Goal: Find specific page/section: Find specific page/section

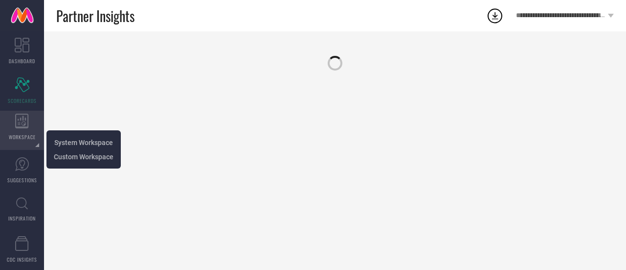
click at [29, 113] on div "WORKSPACE" at bounding box center [22, 130] width 44 height 39
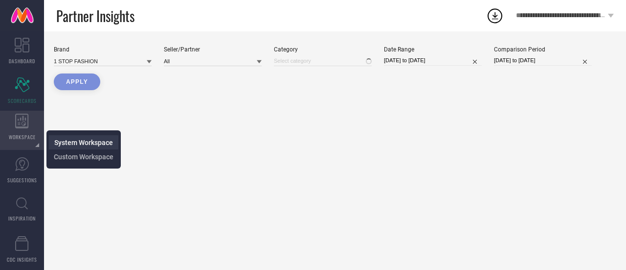
type input "All"
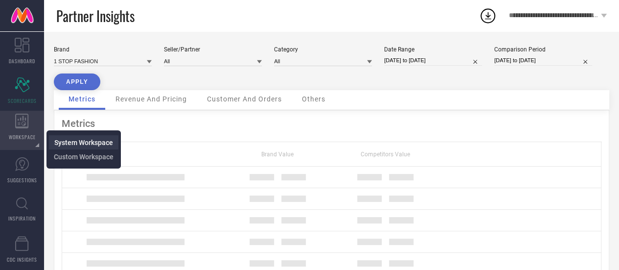
click at [62, 141] on span "System Workspace" at bounding box center [83, 142] width 59 height 8
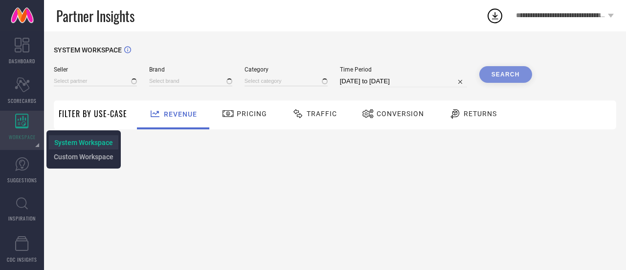
type input "All"
type input "1 STOP FASHION"
type input "All"
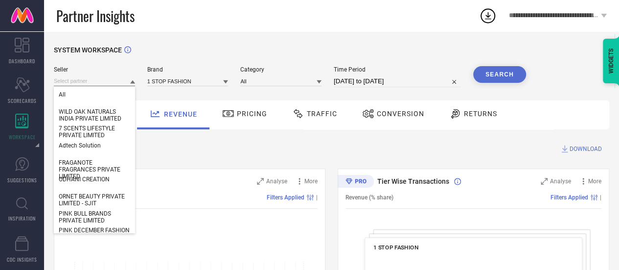
click at [107, 78] on input at bounding box center [94, 81] width 81 height 10
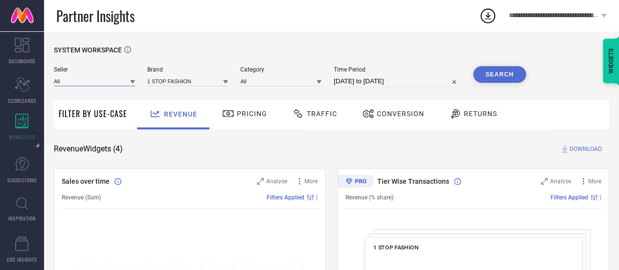
click at [107, 78] on input at bounding box center [94, 81] width 81 height 10
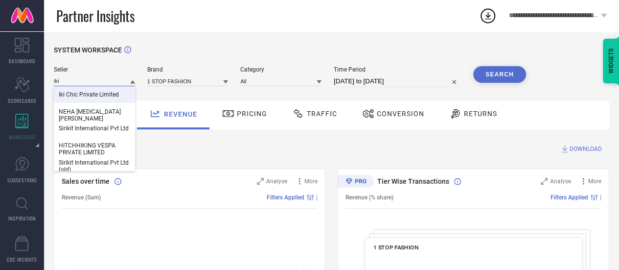
type input "iki"
click at [102, 92] on span "Iki Chic Private Limited" at bounding box center [89, 94] width 60 height 7
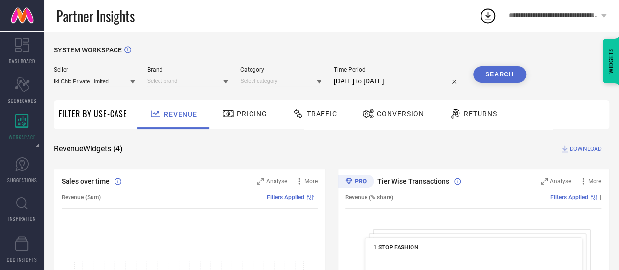
click at [164, 78] on div at bounding box center [187, 81] width 81 height 10
click at [164, 78] on input at bounding box center [187, 81] width 81 height 10
click at [167, 85] on input at bounding box center [187, 81] width 81 height 10
click at [168, 90] on div "IKI CHIC" at bounding box center [187, 94] width 81 height 17
